Goal: Navigation & Orientation: Find specific page/section

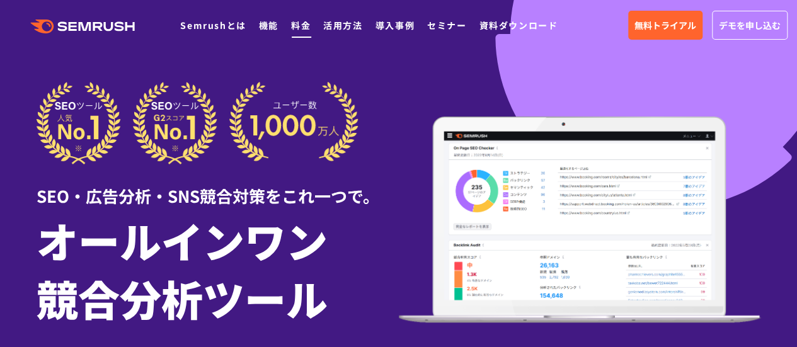
click at [303, 28] on link "料金" at bounding box center [301, 25] width 20 height 13
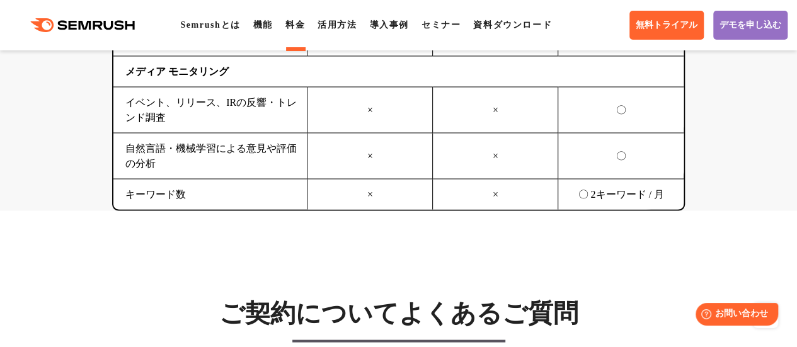
scroll to position [3656, 0]
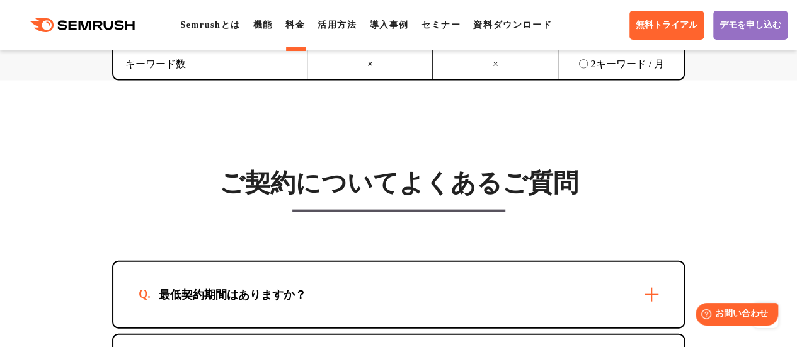
click at [256, 21] on ul "Semrushとは 機能 料金 活用方法 導入事例 セミナー 資料ダウンロード" at bounding box center [372, 25] width 385 height 15
click at [270, 23] on link "機能" at bounding box center [263, 24] width 20 height 9
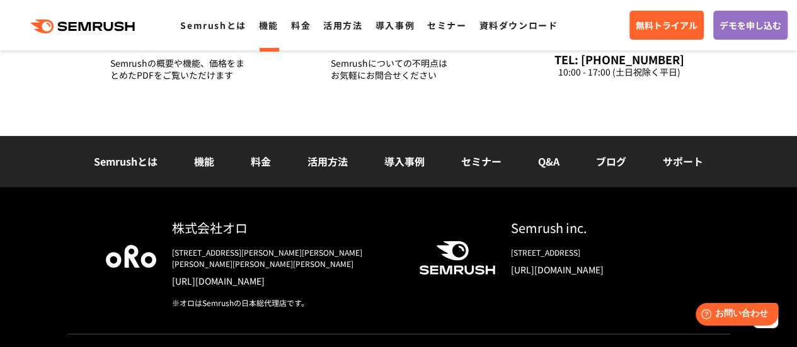
scroll to position [4476, 0]
